Goal: Information Seeking & Learning: Compare options

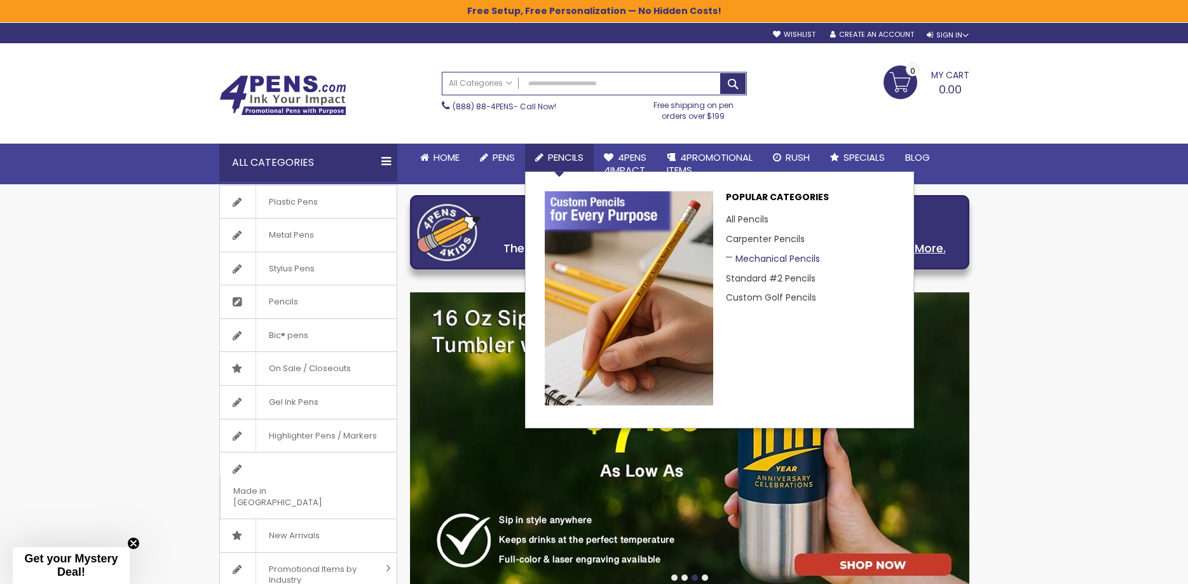
click at [749, 257] on link "Mechanical Pencils" at bounding box center [773, 258] width 94 height 13
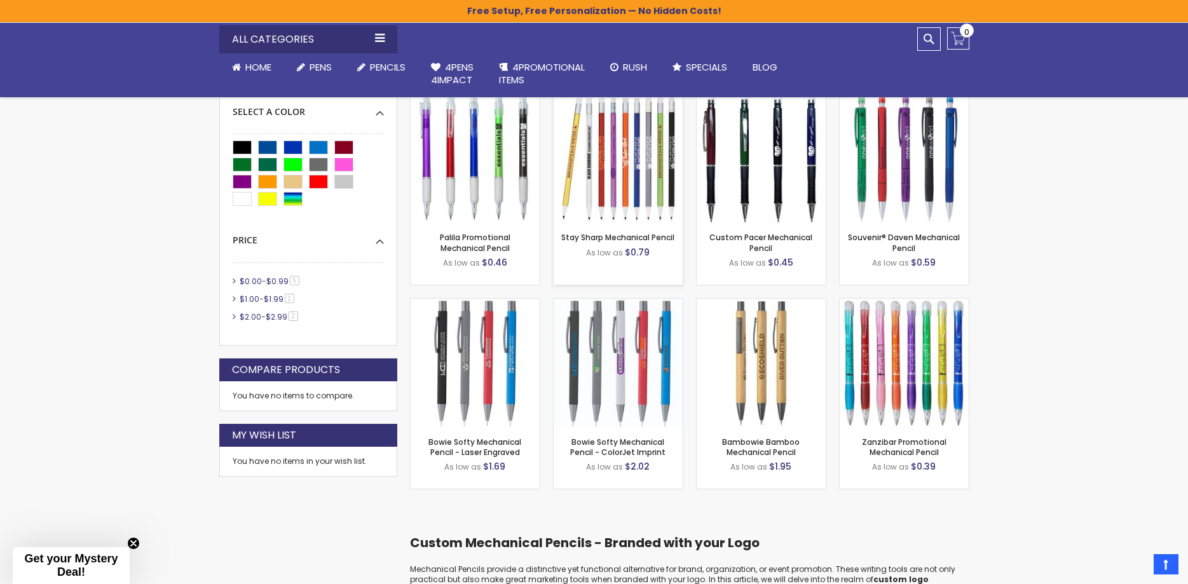
scroll to position [369, 0]
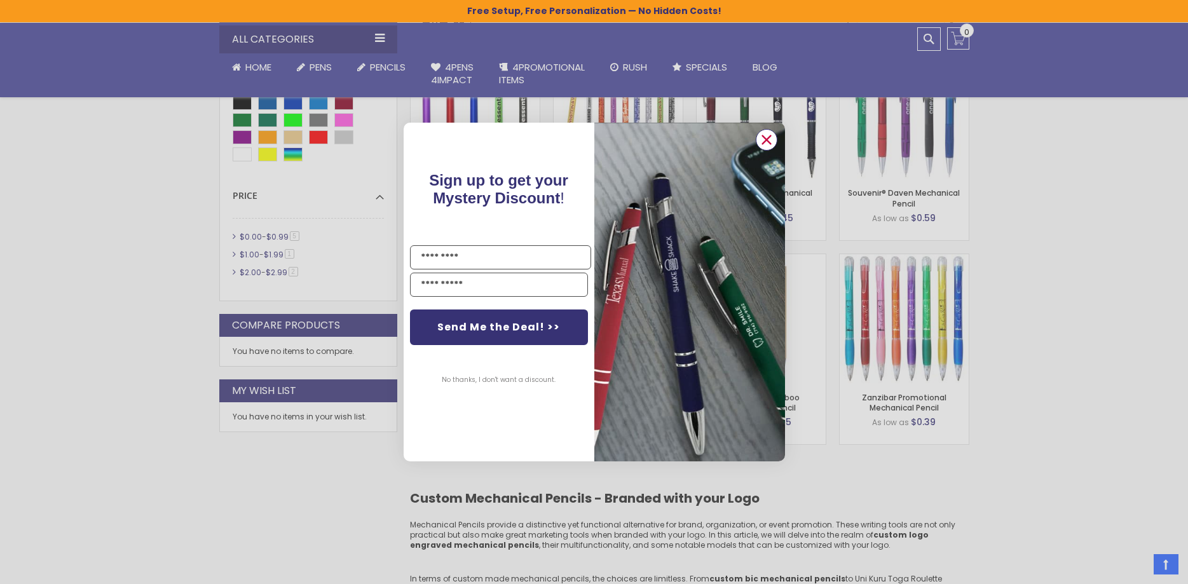
click at [762, 139] on circle "Close dialog" at bounding box center [766, 139] width 19 height 19
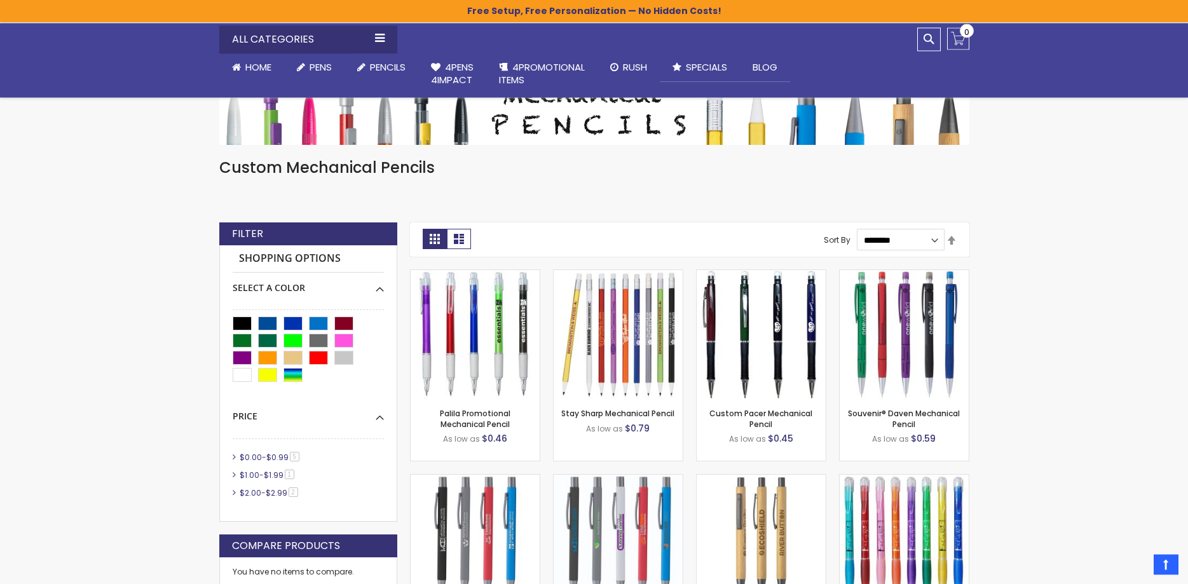
scroll to position [109, 0]
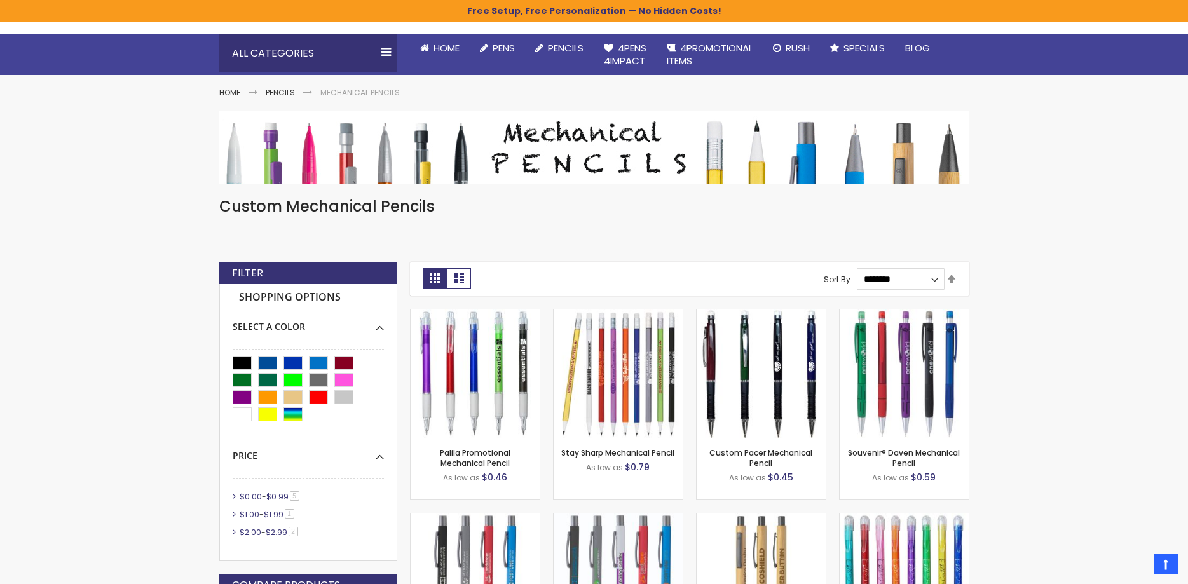
click at [329, 273] on div "Filter" at bounding box center [308, 273] width 178 height 23
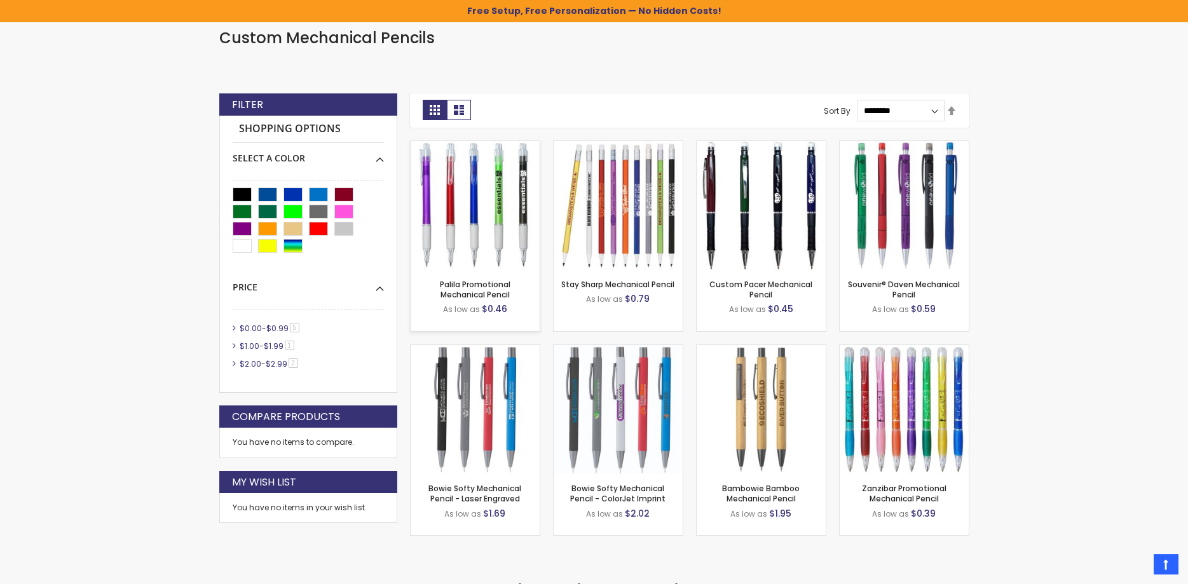
scroll to position [304, 0]
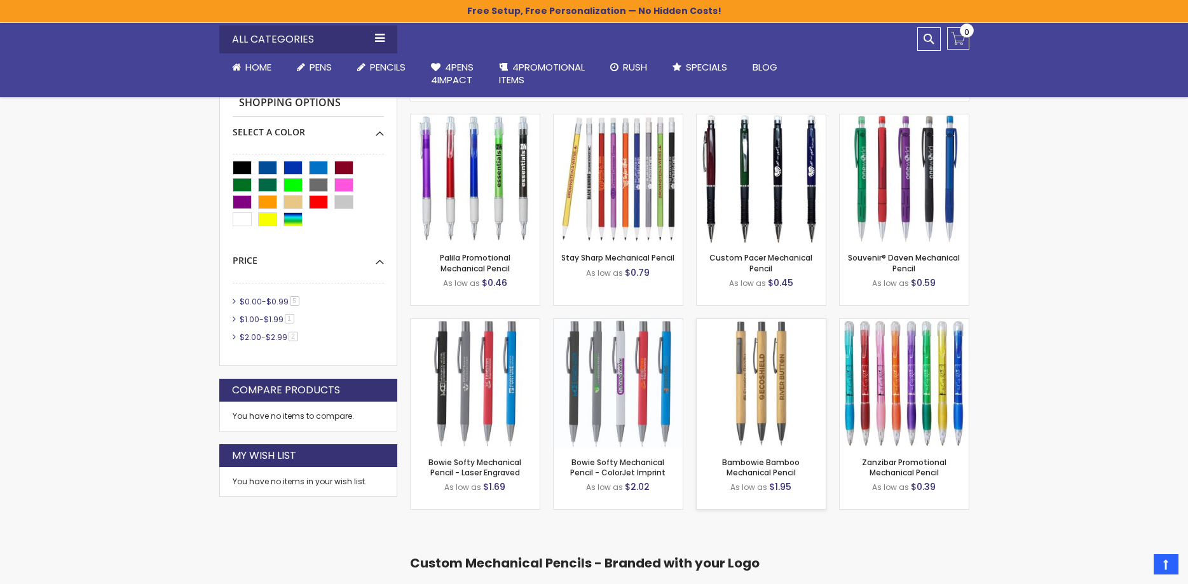
click at [728, 366] on img at bounding box center [761, 383] width 129 height 129
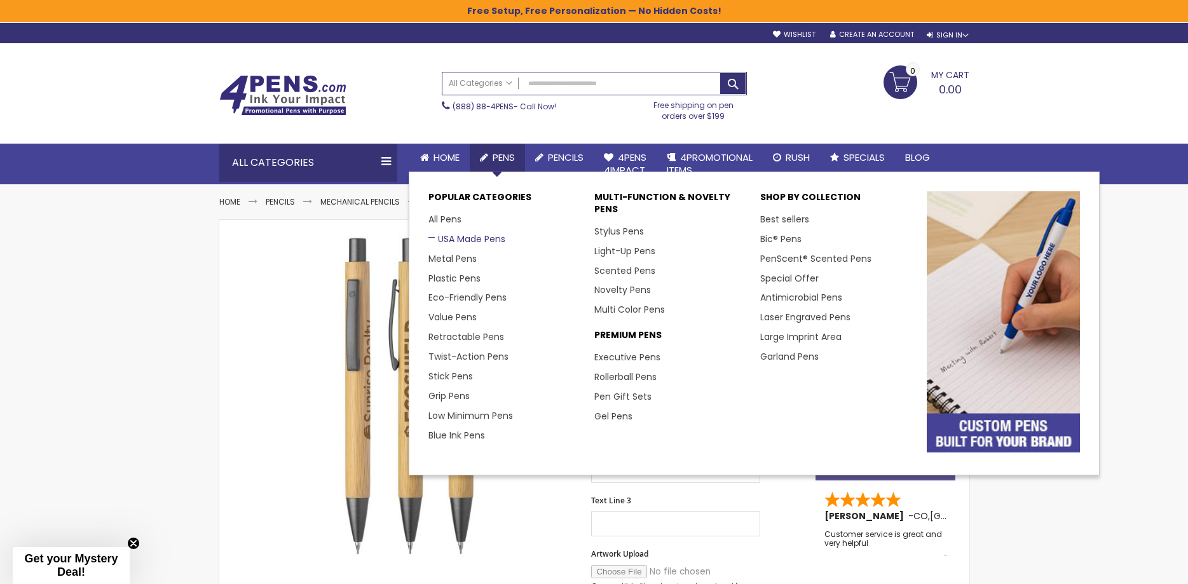
click at [447, 243] on link "USA Made Pens" at bounding box center [467, 239] width 77 height 13
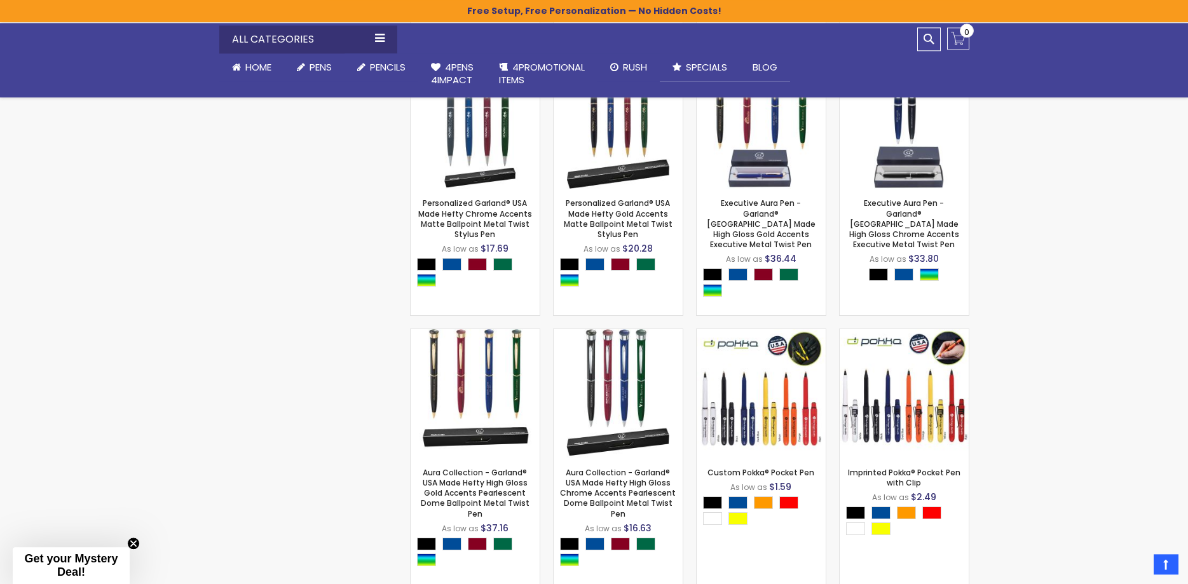
scroll to position [1362, 0]
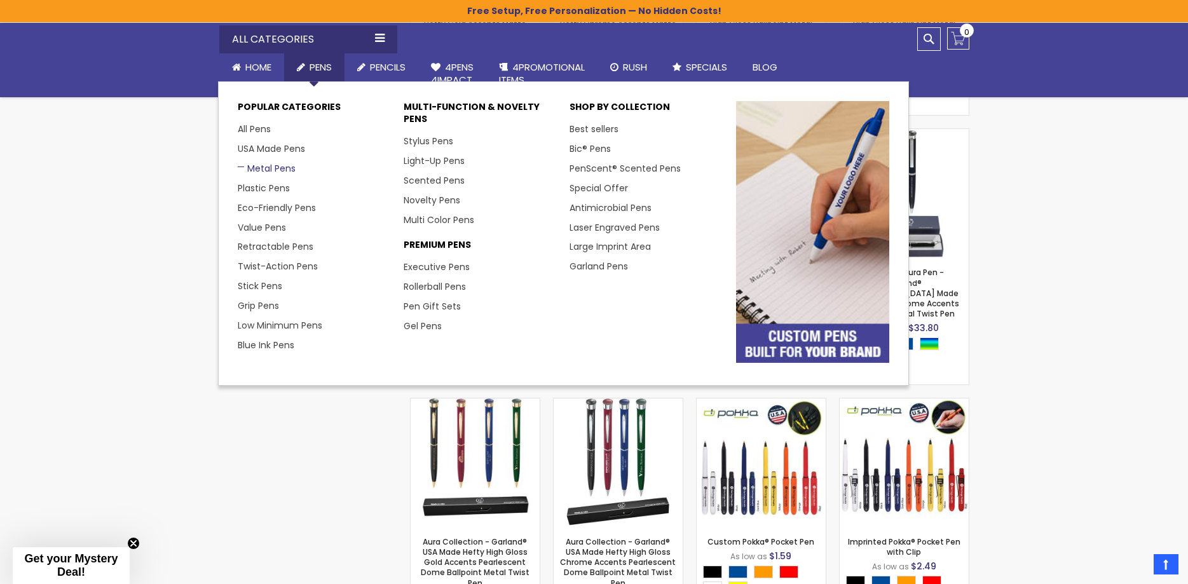
click at [273, 169] on link "Metal Pens" at bounding box center [267, 168] width 58 height 13
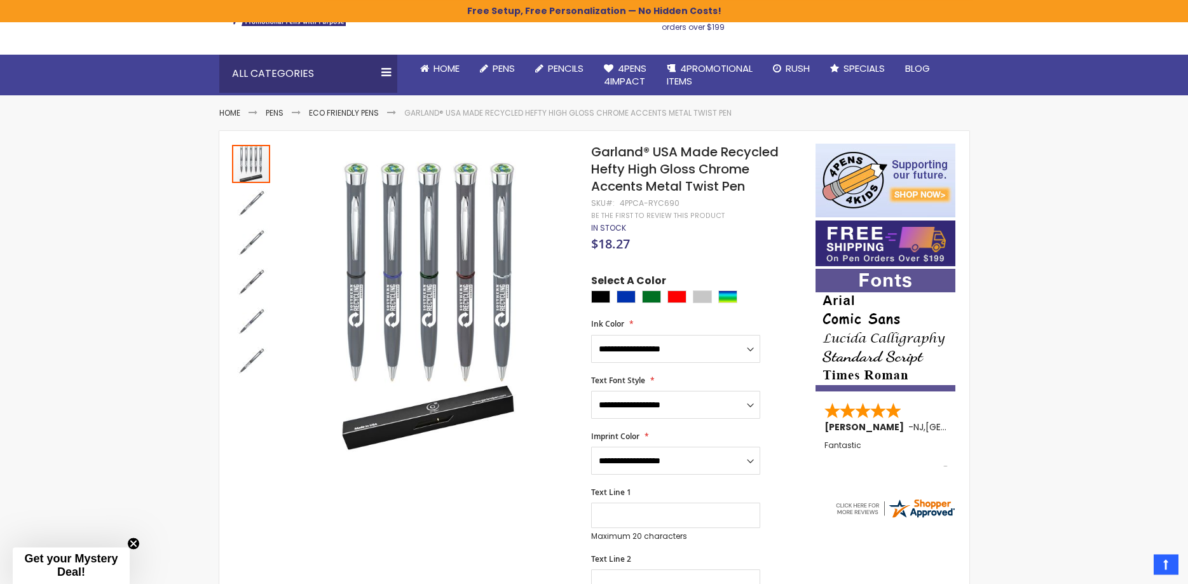
scroll to position [65, 0]
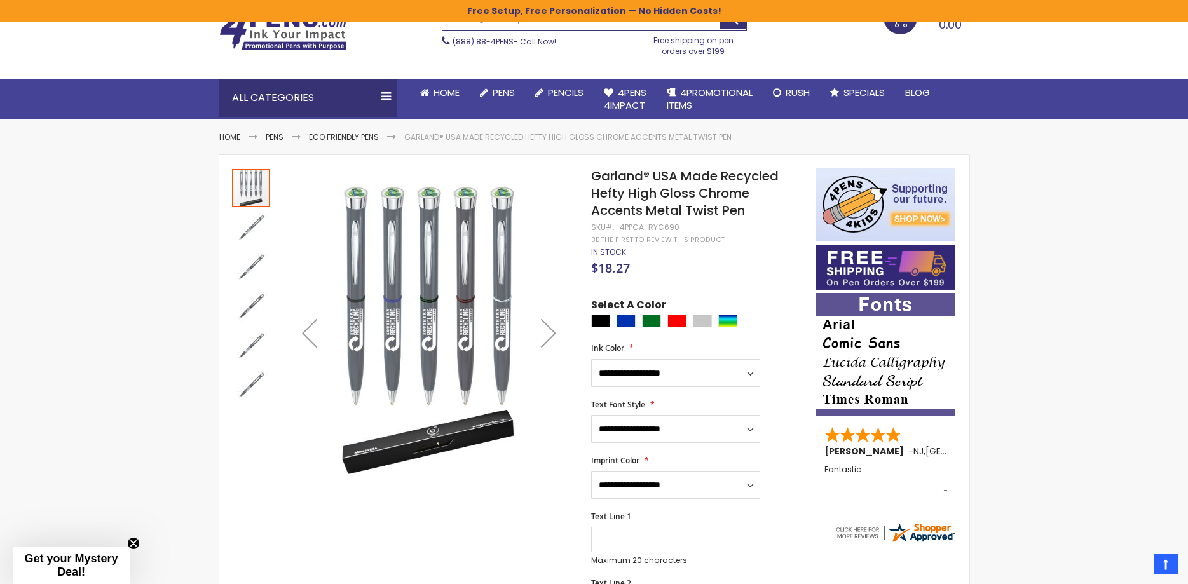
click at [242, 240] on img "Garland® USA Made Recycled Hefty High Gloss Chrome Accents Metal Twist Pen" at bounding box center [251, 228] width 38 height 38
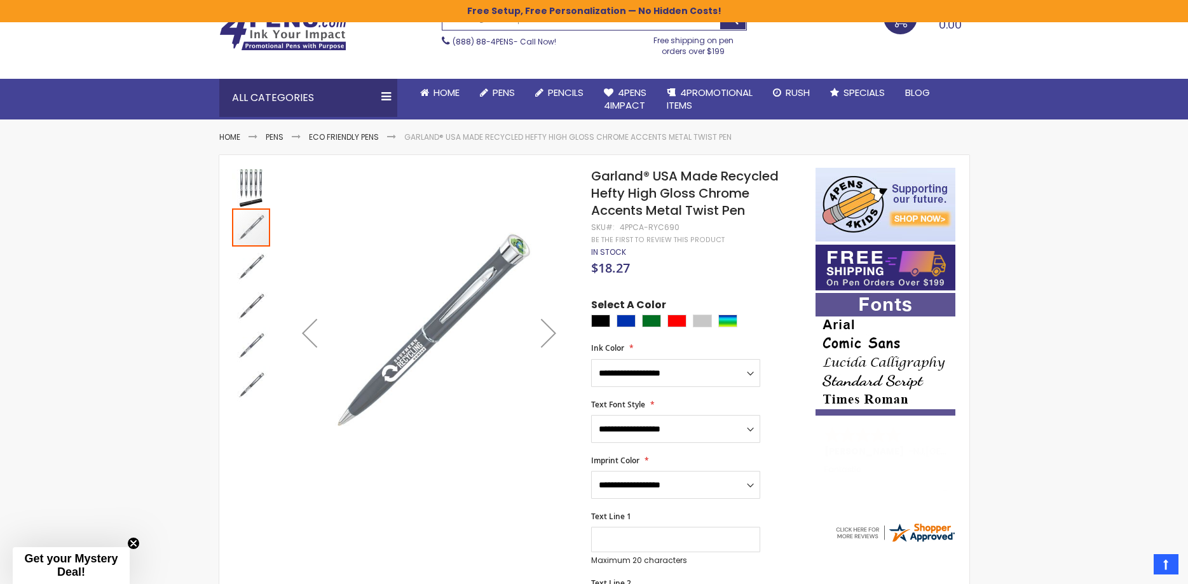
click at [541, 331] on div "Next" at bounding box center [548, 333] width 51 height 51
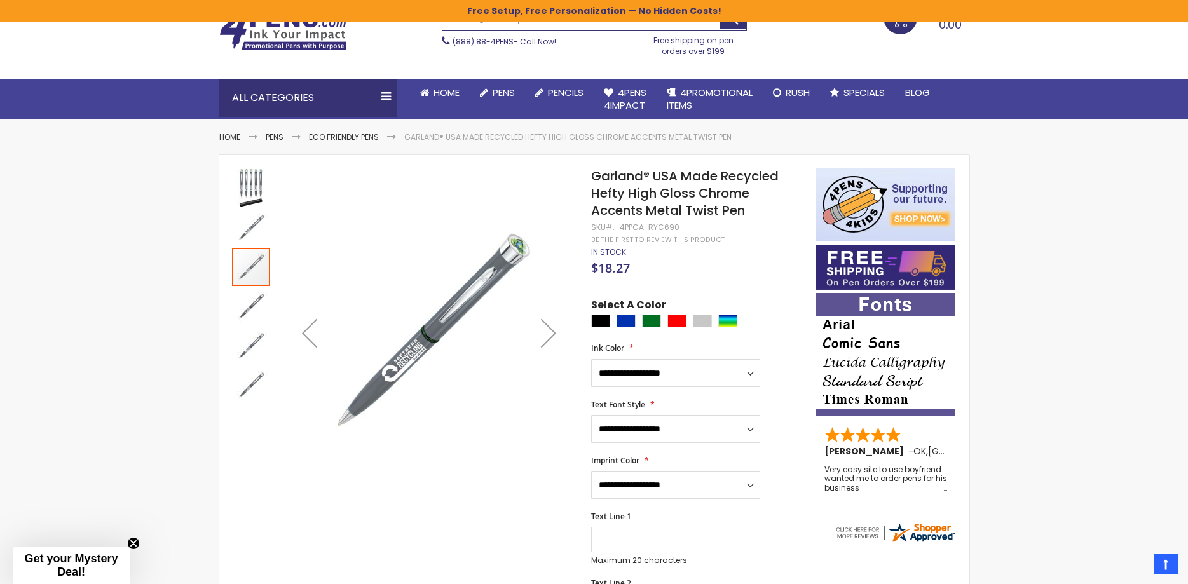
click at [541, 331] on div "Next" at bounding box center [548, 333] width 51 height 51
click at [542, 331] on div "Next" at bounding box center [548, 333] width 51 height 51
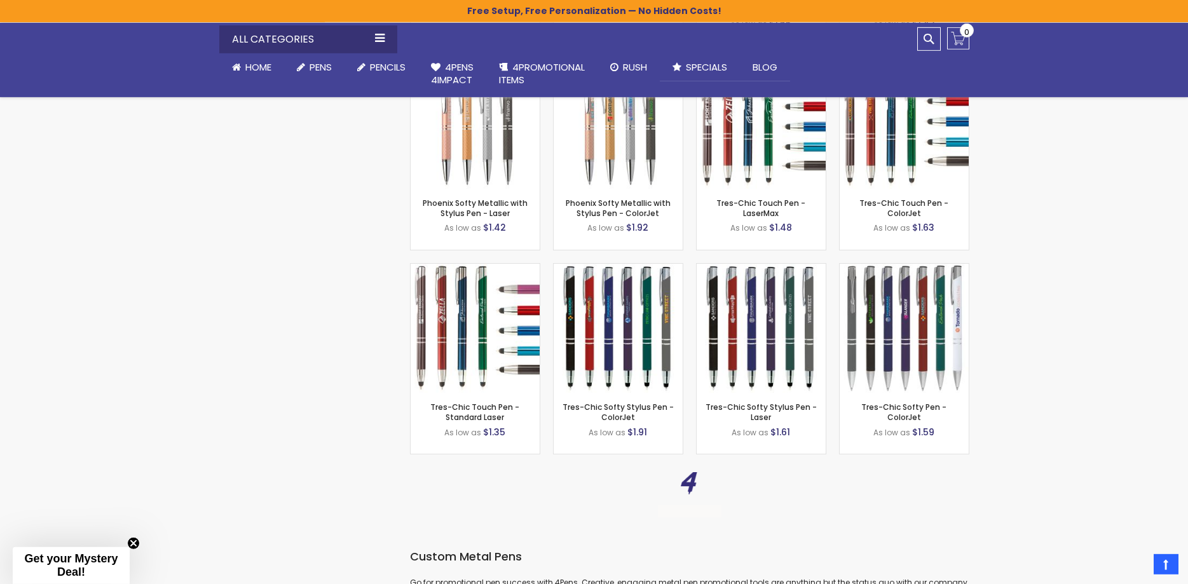
scroll to position [6291, 0]
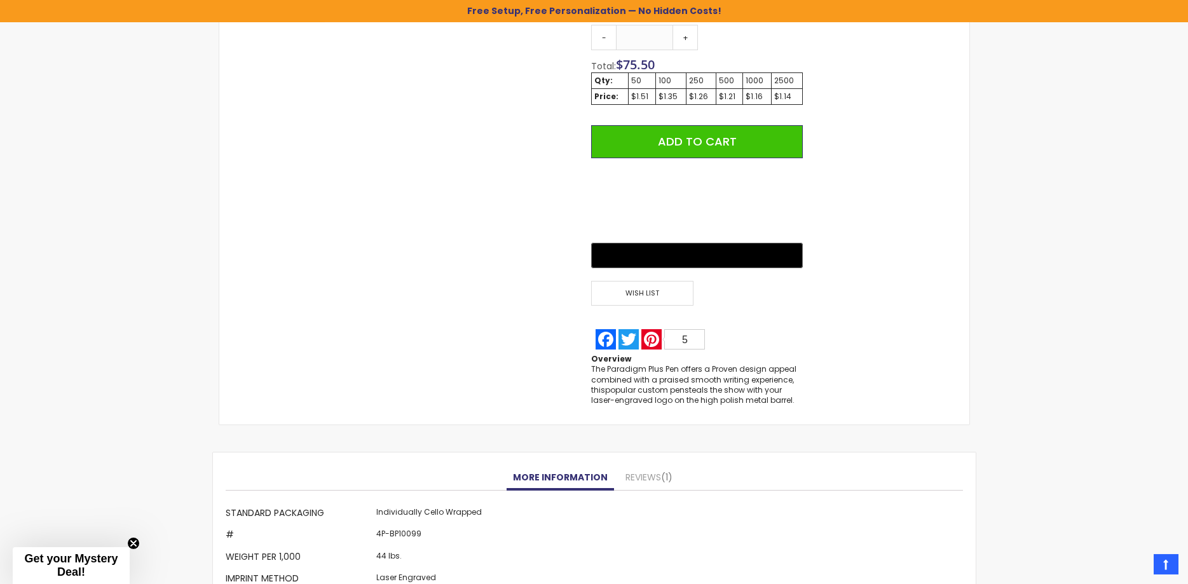
scroll to position [973, 0]
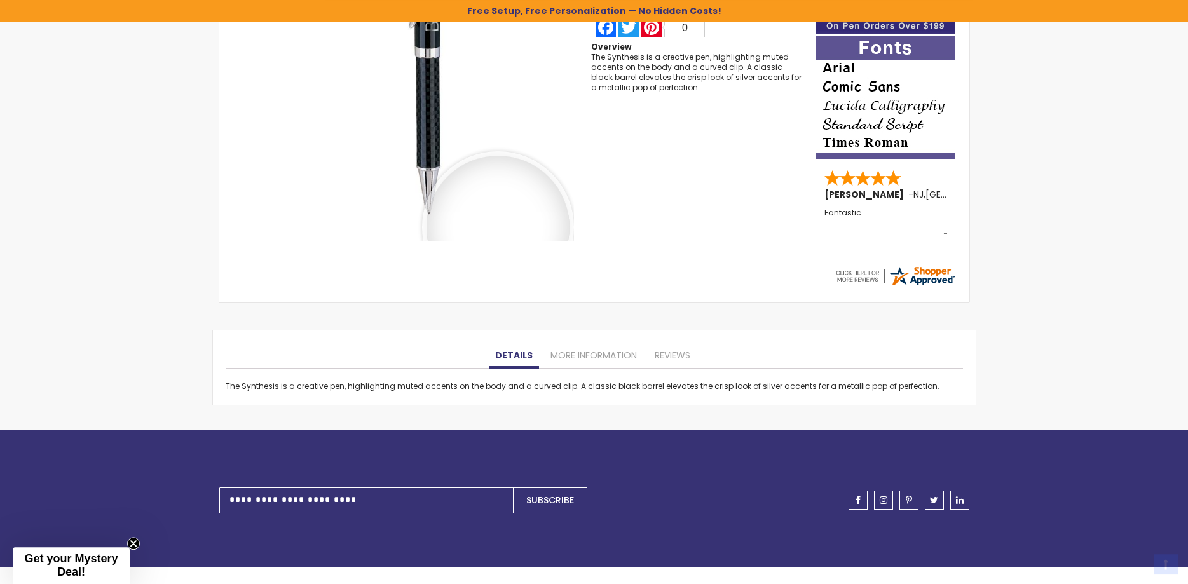
scroll to position [324, 0]
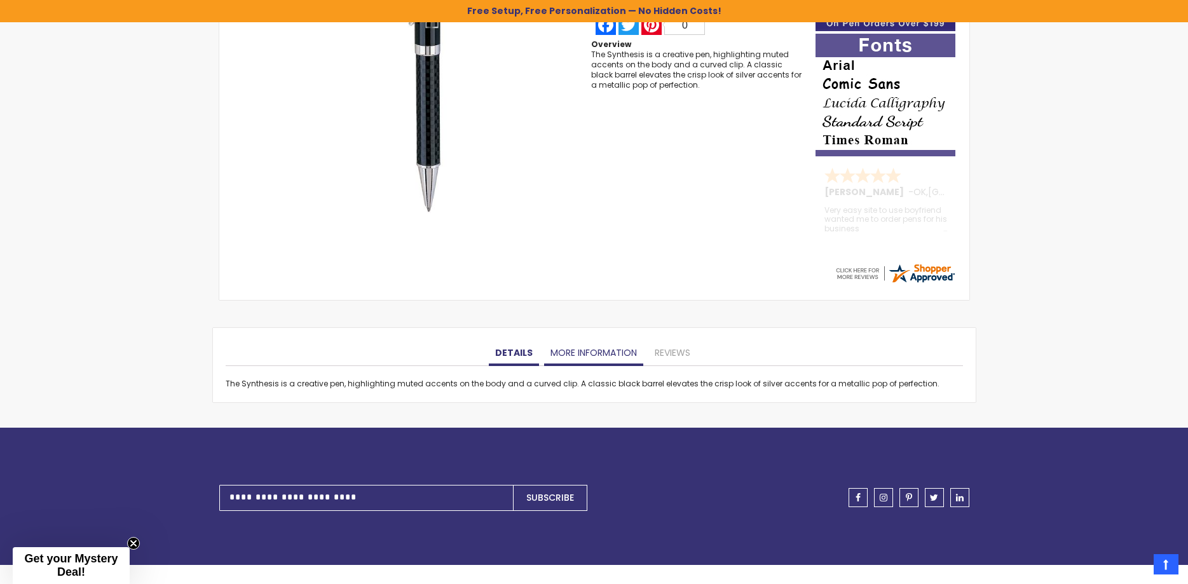
click at [567, 353] on link "More Information" at bounding box center [593, 353] width 99 height 25
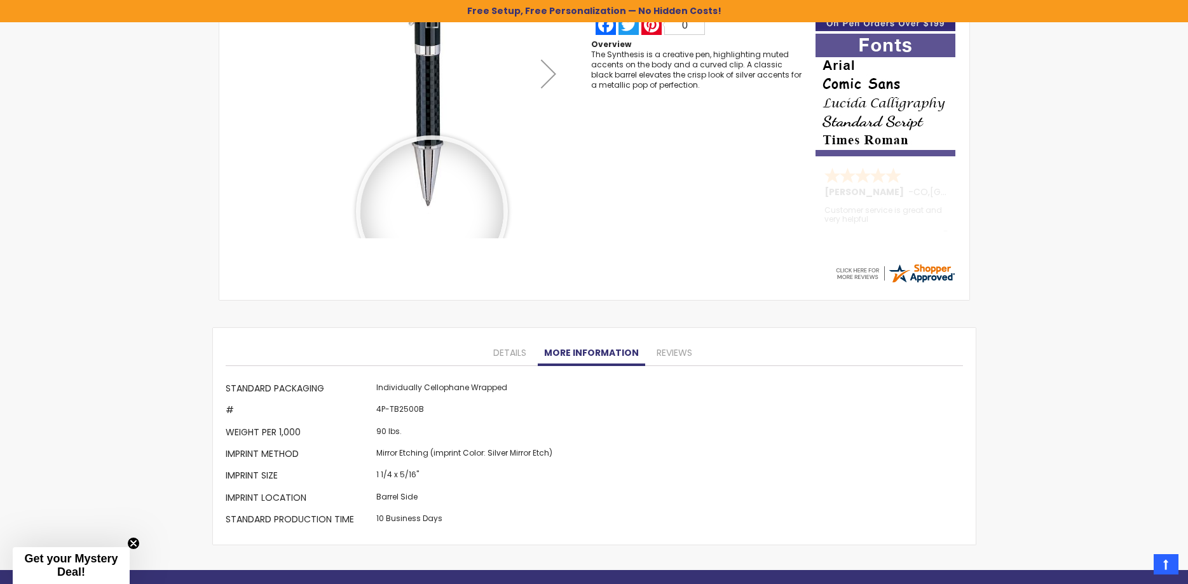
scroll to position [0, 0]
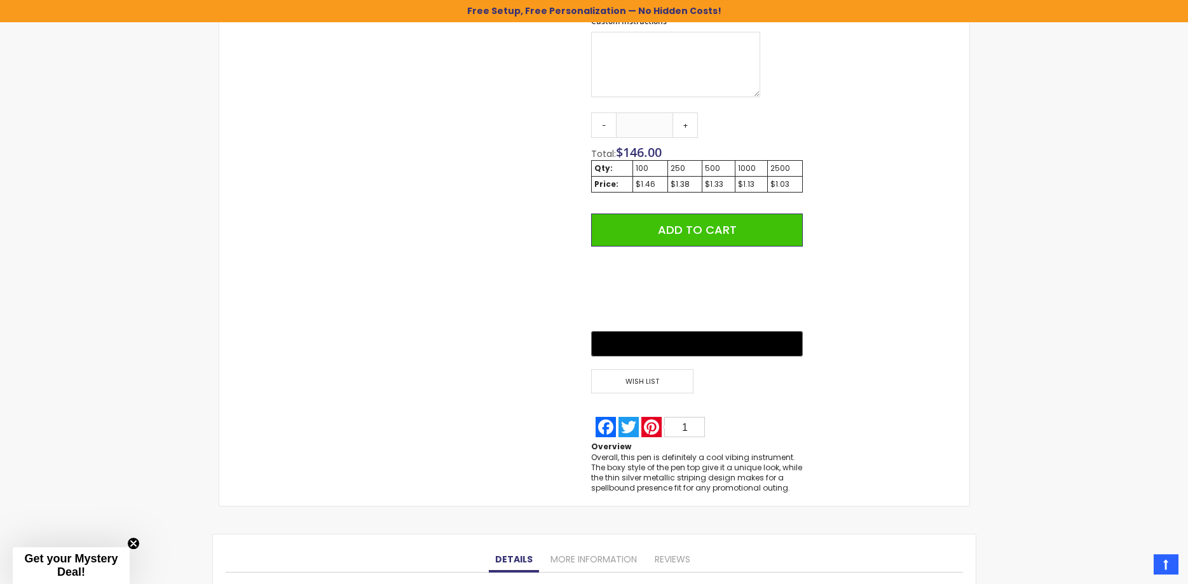
scroll to position [908, 0]
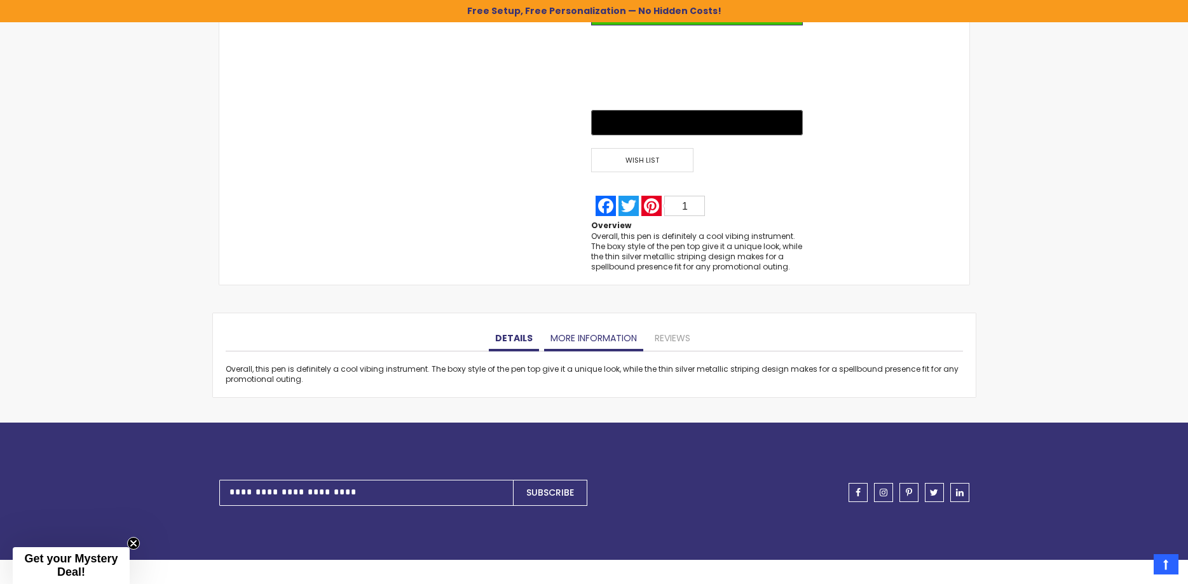
click at [561, 333] on link "More Information" at bounding box center [593, 338] width 99 height 25
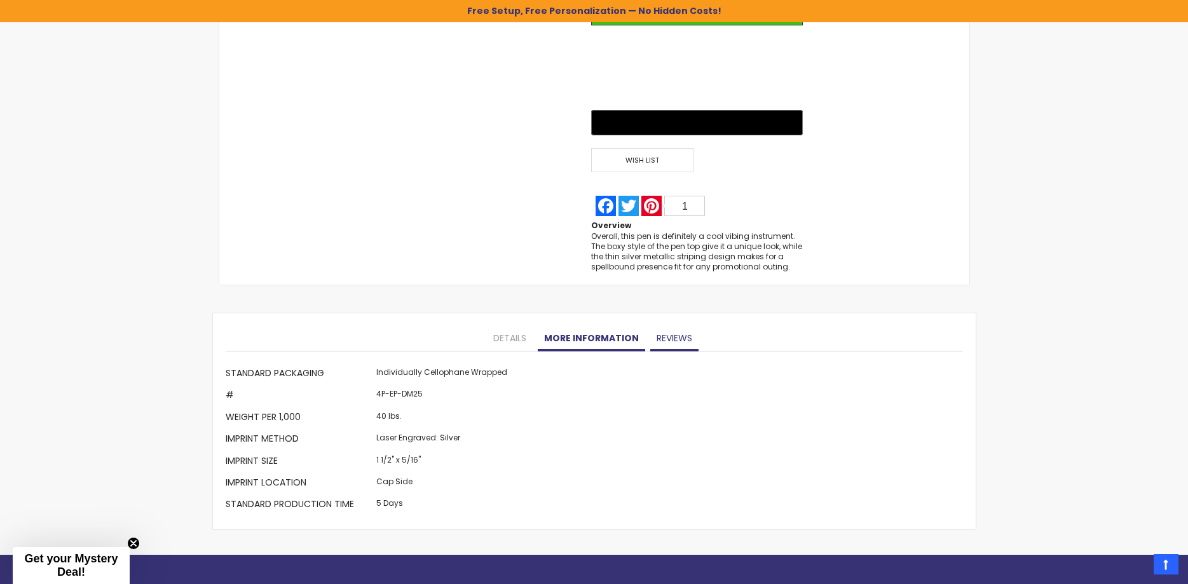
click at [657, 332] on link "Reviews" at bounding box center [675, 338] width 48 height 25
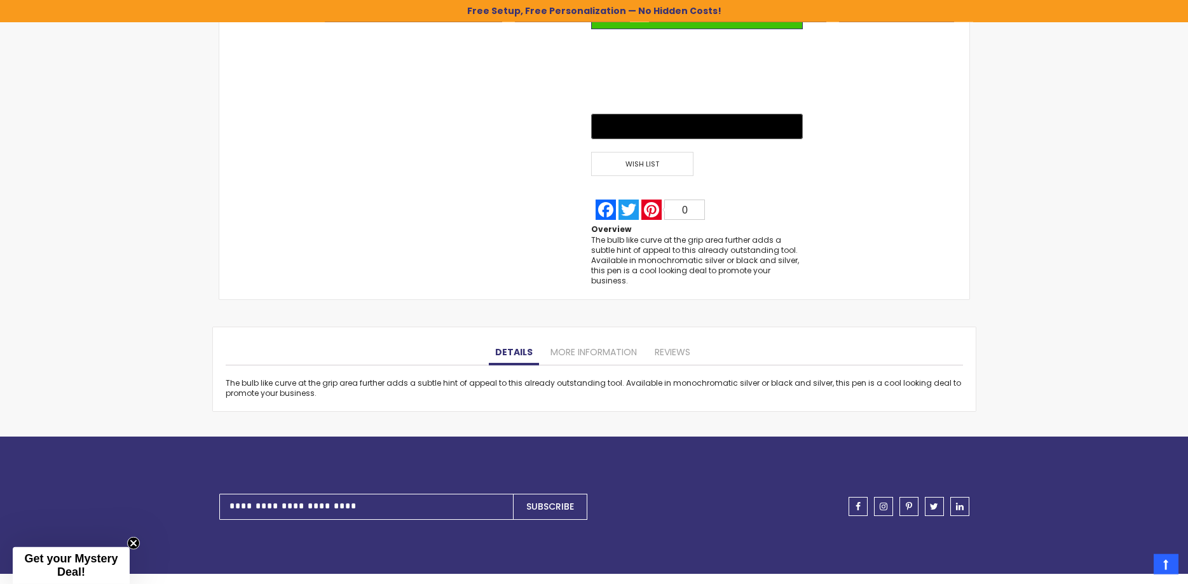
scroll to position [908, 0]
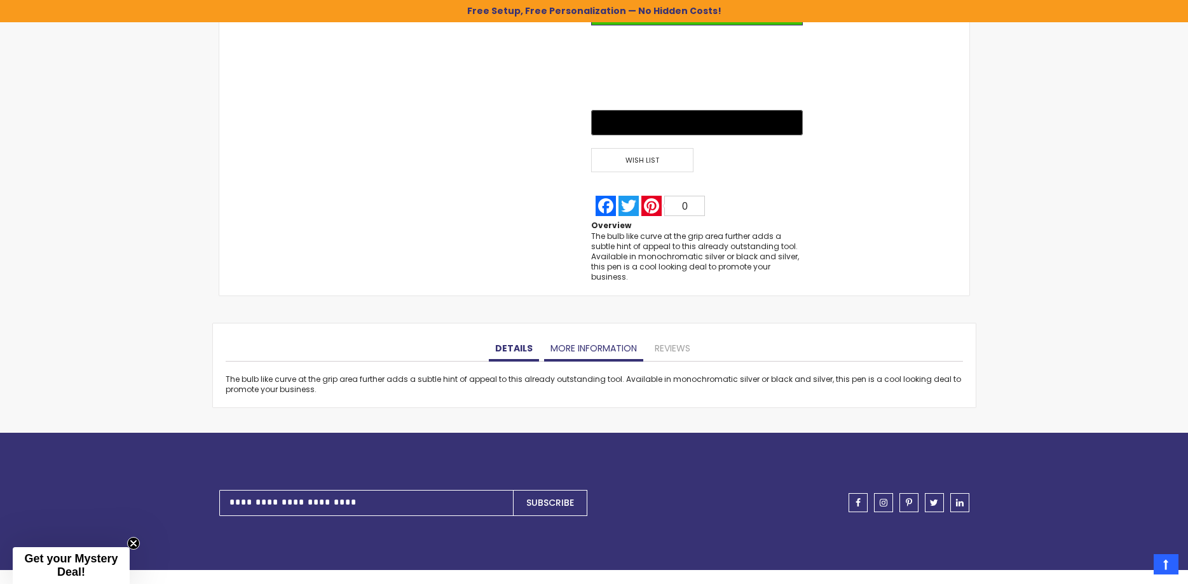
click at [569, 340] on link "More Information" at bounding box center [593, 348] width 99 height 25
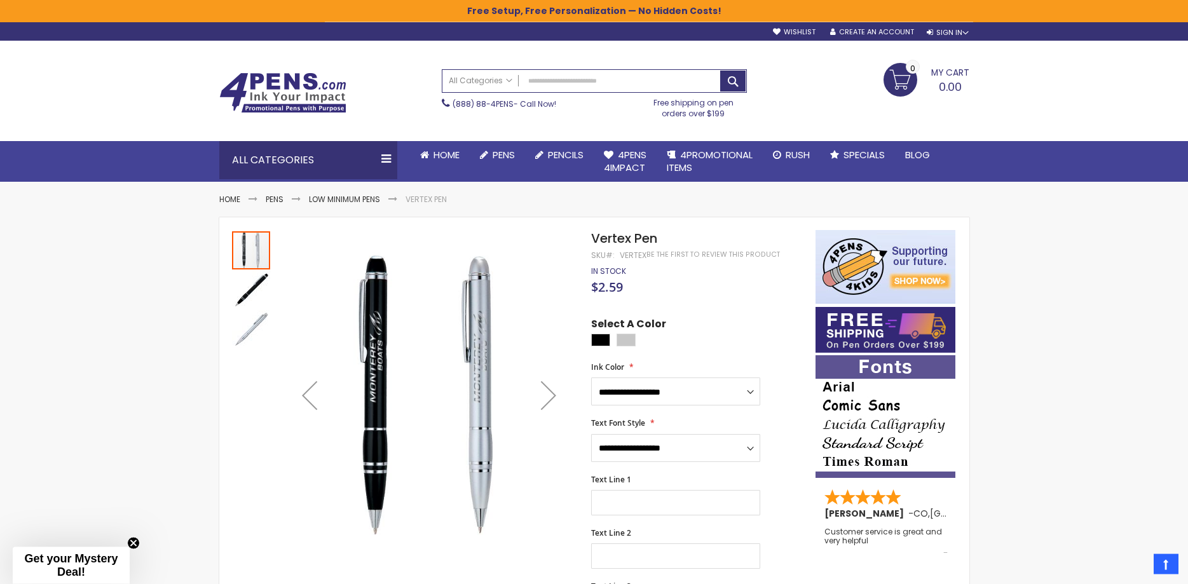
scroll to position [0, 0]
